Goal: Check status

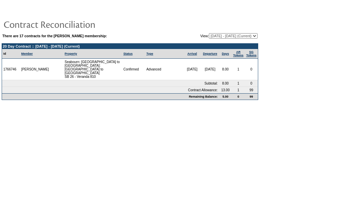
click at [240, 37] on select "[DATE] - [DATE] [DATE] - [DATE] [DATE] - [DATE] [DATE] - [DATE] [DATE] - [DATE]…" at bounding box center [233, 35] width 49 height 5
select select "120347"
click at [209, 33] on select "04/18/12 - 08/31/13 09/01/13 - 08/31/14 09/01/14 - 08/31/15 09/01/15 - 08/31/16…" at bounding box center [233, 35] width 49 height 5
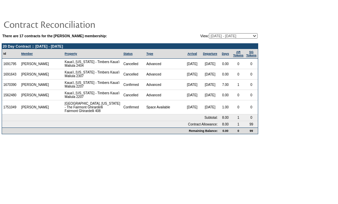
click at [148, 186] on body "There are 17 contracts for the [PERSON_NAME] membership: View: [DATE] - [DATE] …" at bounding box center [169, 100] width 338 height 200
click at [170, 176] on body "There are 17 contracts for the [PERSON_NAME] membership: View: [DATE] - [DATE] …" at bounding box center [169, 100] width 338 height 200
